Goal: Information Seeking & Learning: Learn about a topic

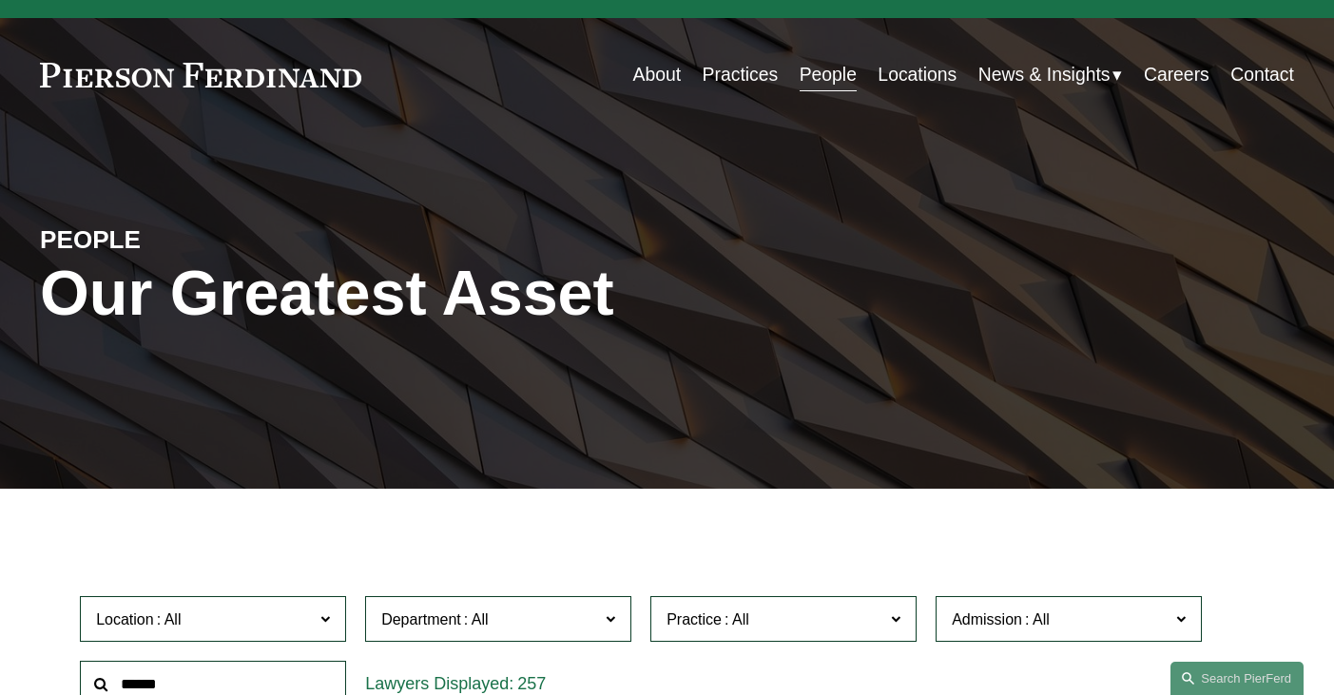
scroll to position [14, 0]
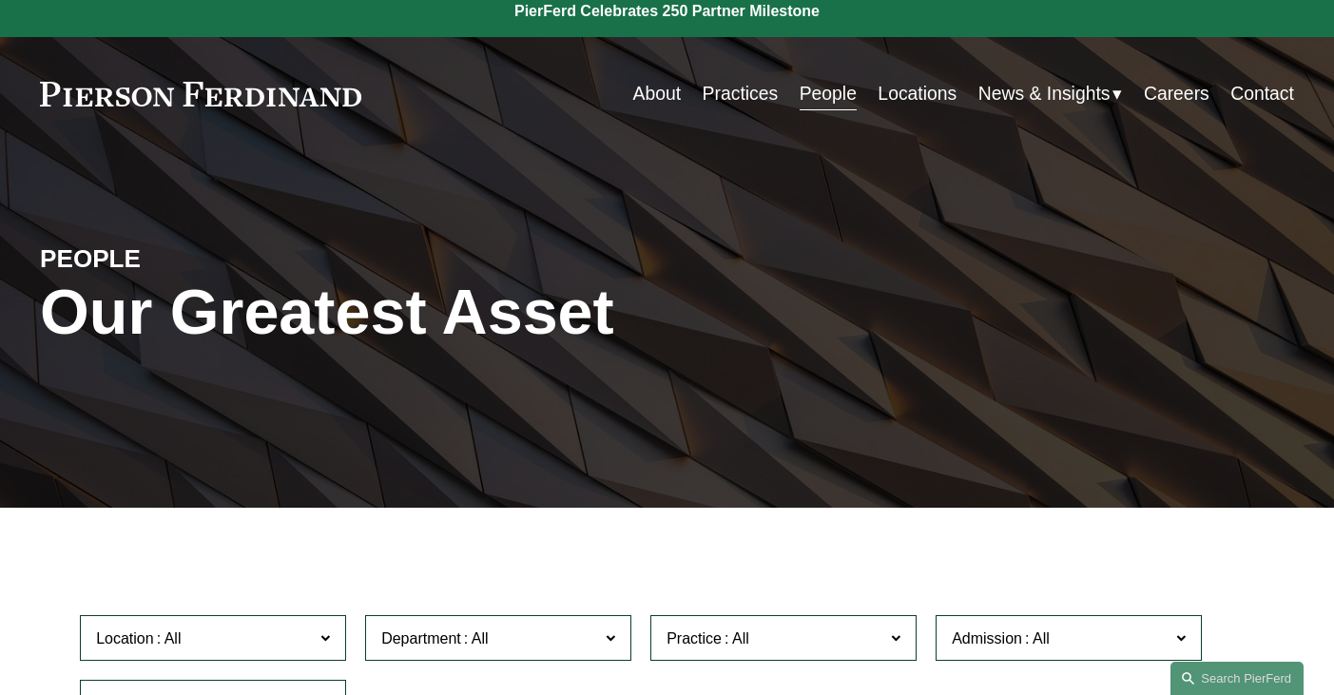
click at [733, 92] on link "Practices" at bounding box center [741, 93] width 76 height 37
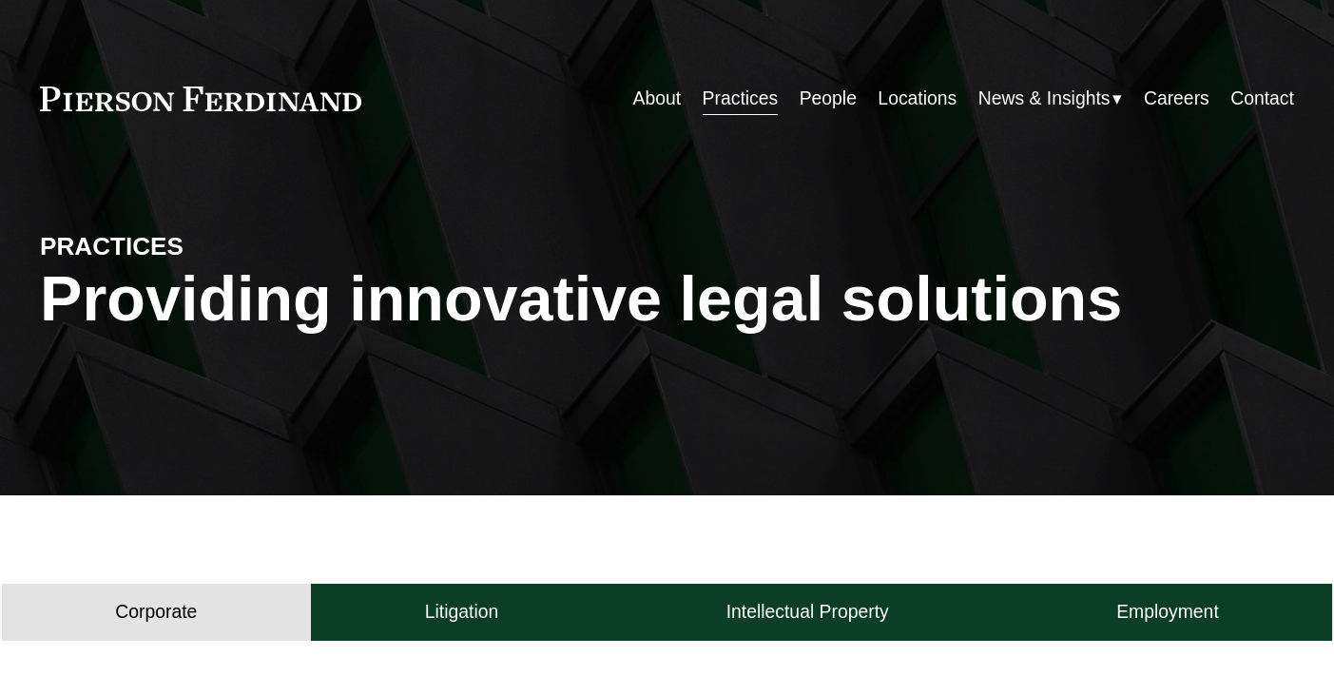
click at [733, 92] on link "Practices" at bounding box center [741, 99] width 76 height 37
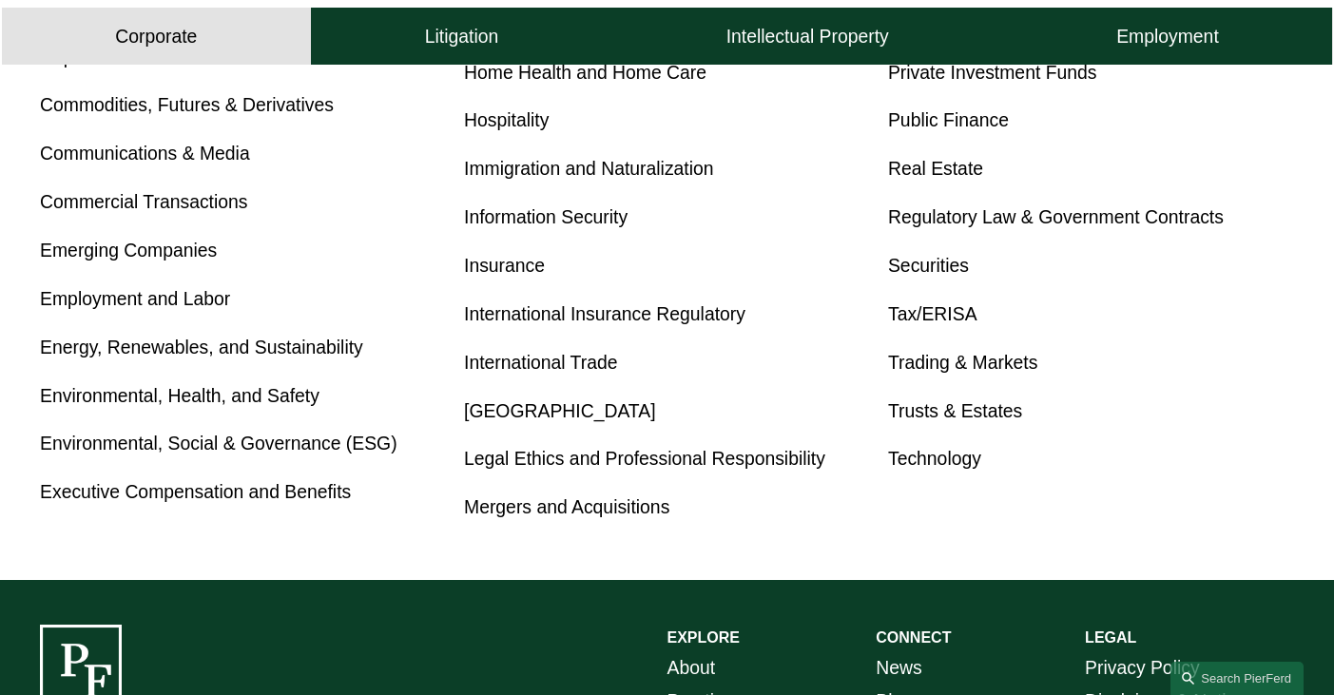
scroll to position [1073, 0]
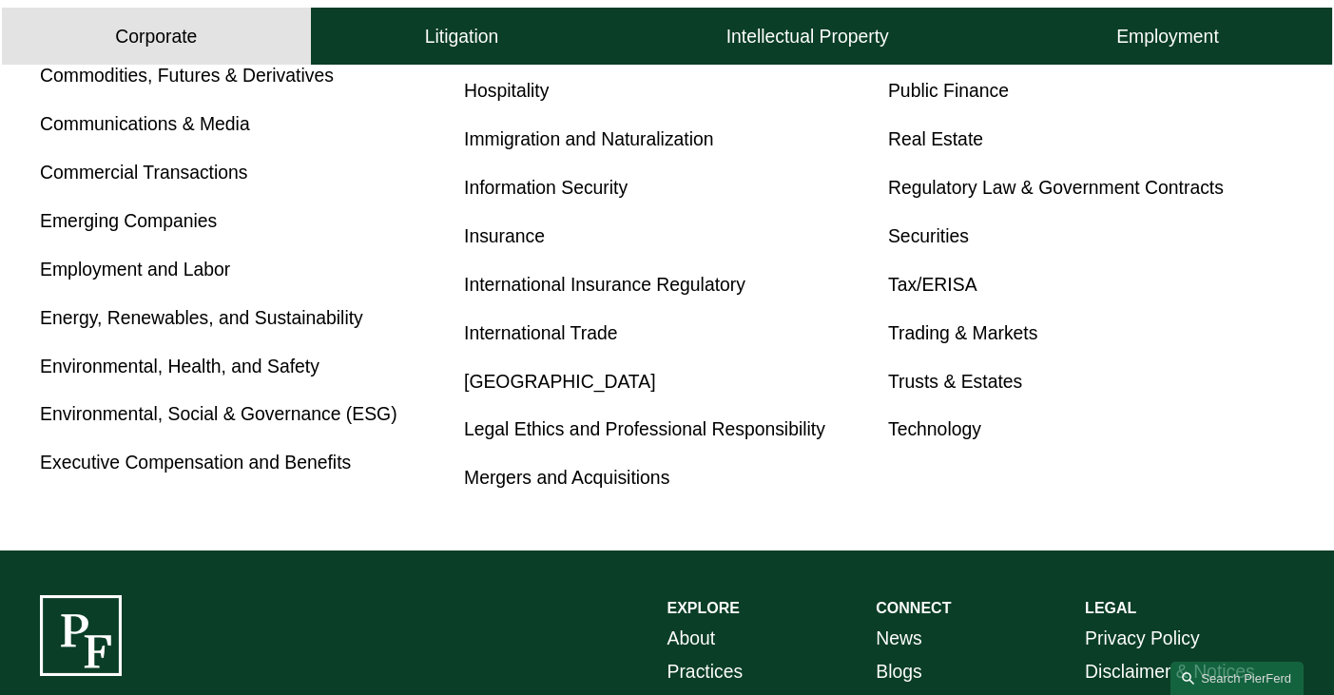
click at [929, 286] on link "Tax/ERISA" at bounding box center [932, 284] width 89 height 21
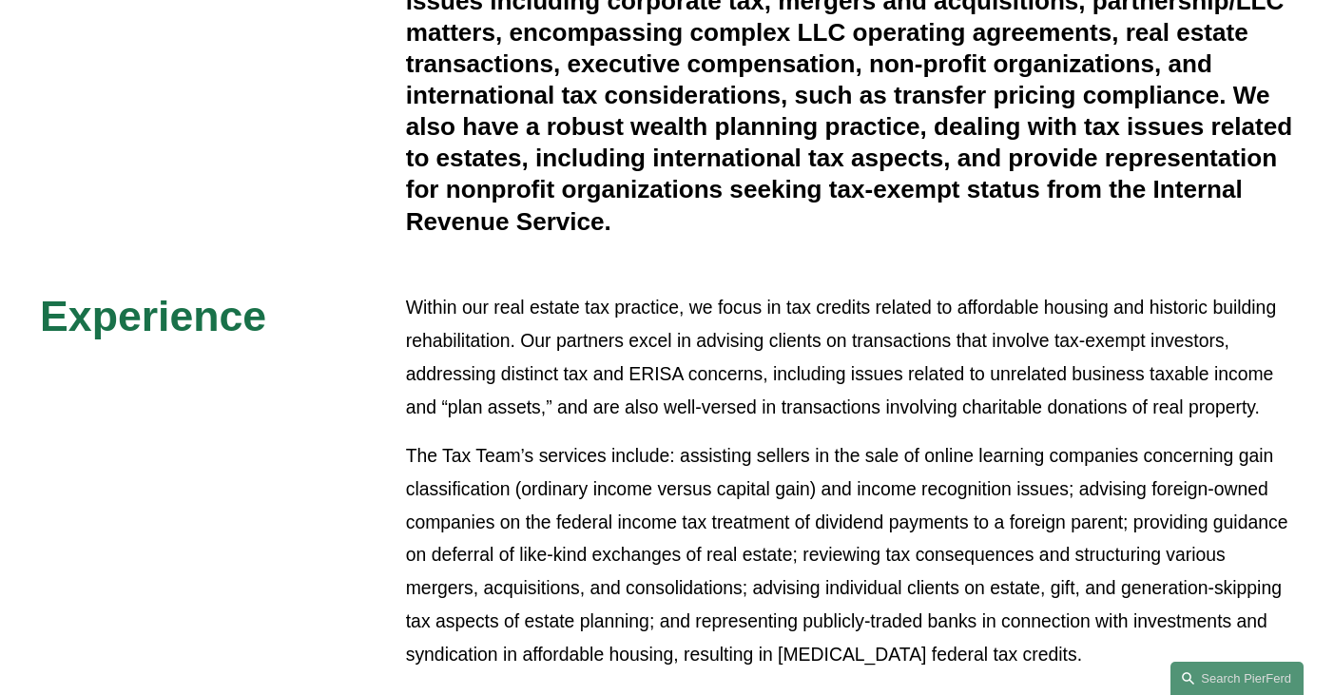
scroll to position [579, 0]
click at [767, 319] on p "Within our real estate tax practice, we focus in tax credits related to afforda…" at bounding box center [850, 358] width 888 height 132
click at [840, 415] on p "Within our real estate tax practice, we focus in tax credits related to afforda…" at bounding box center [850, 358] width 888 height 132
